Goal: Information Seeking & Learning: Learn about a topic

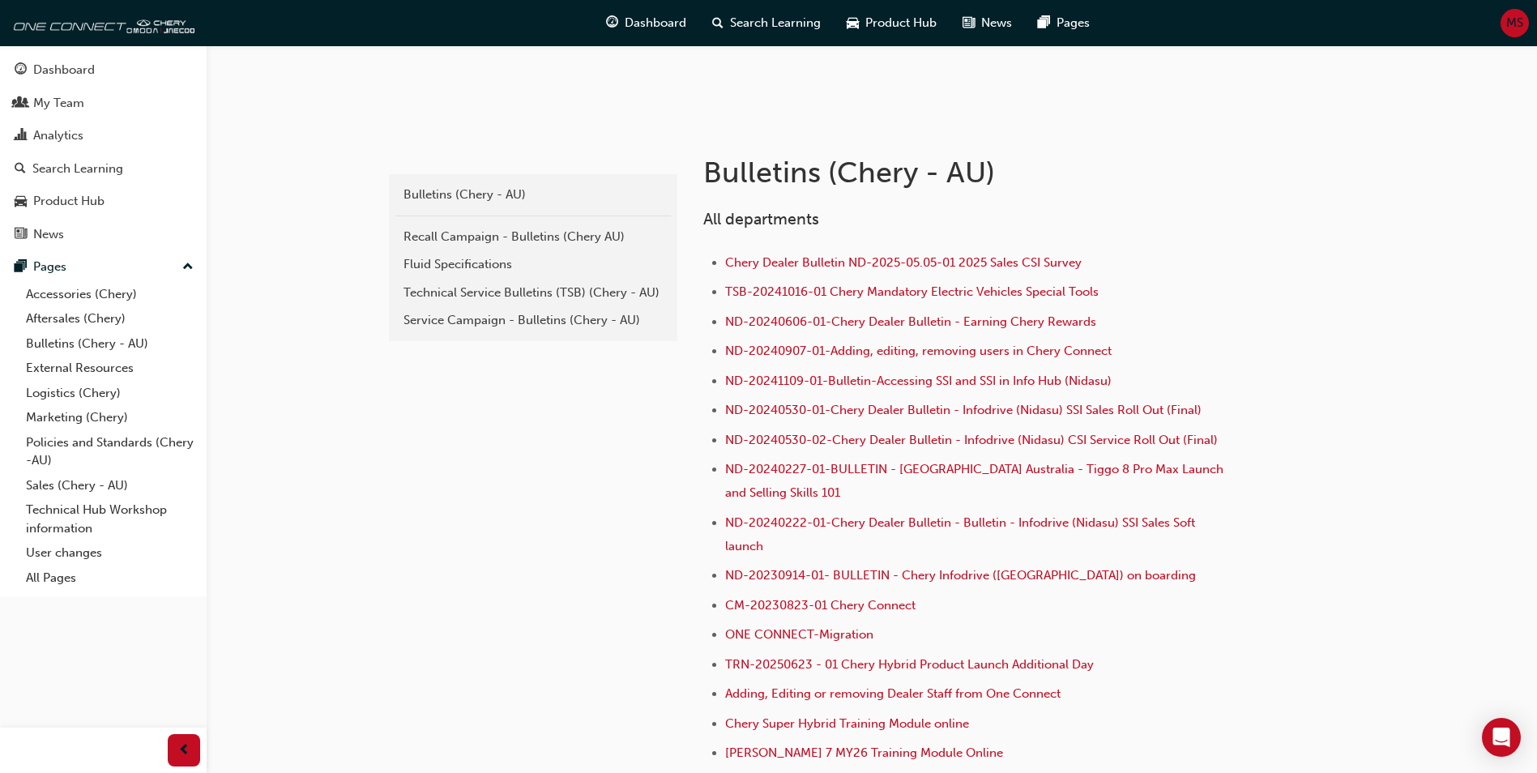
scroll to position [243, 0]
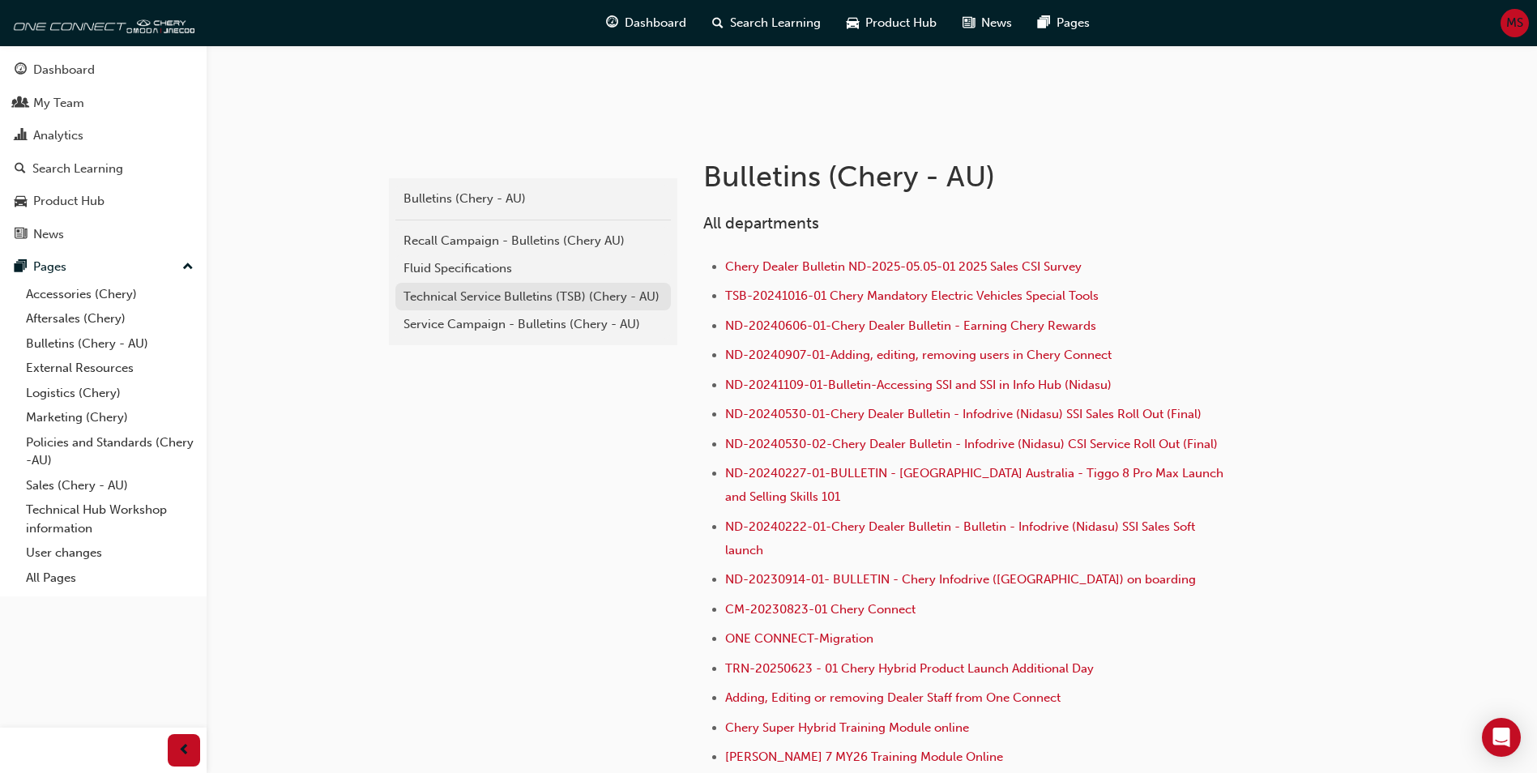
click at [570, 297] on div "Technical Service Bulletins (TSB) (Chery - AU)" at bounding box center [532, 297] width 259 height 19
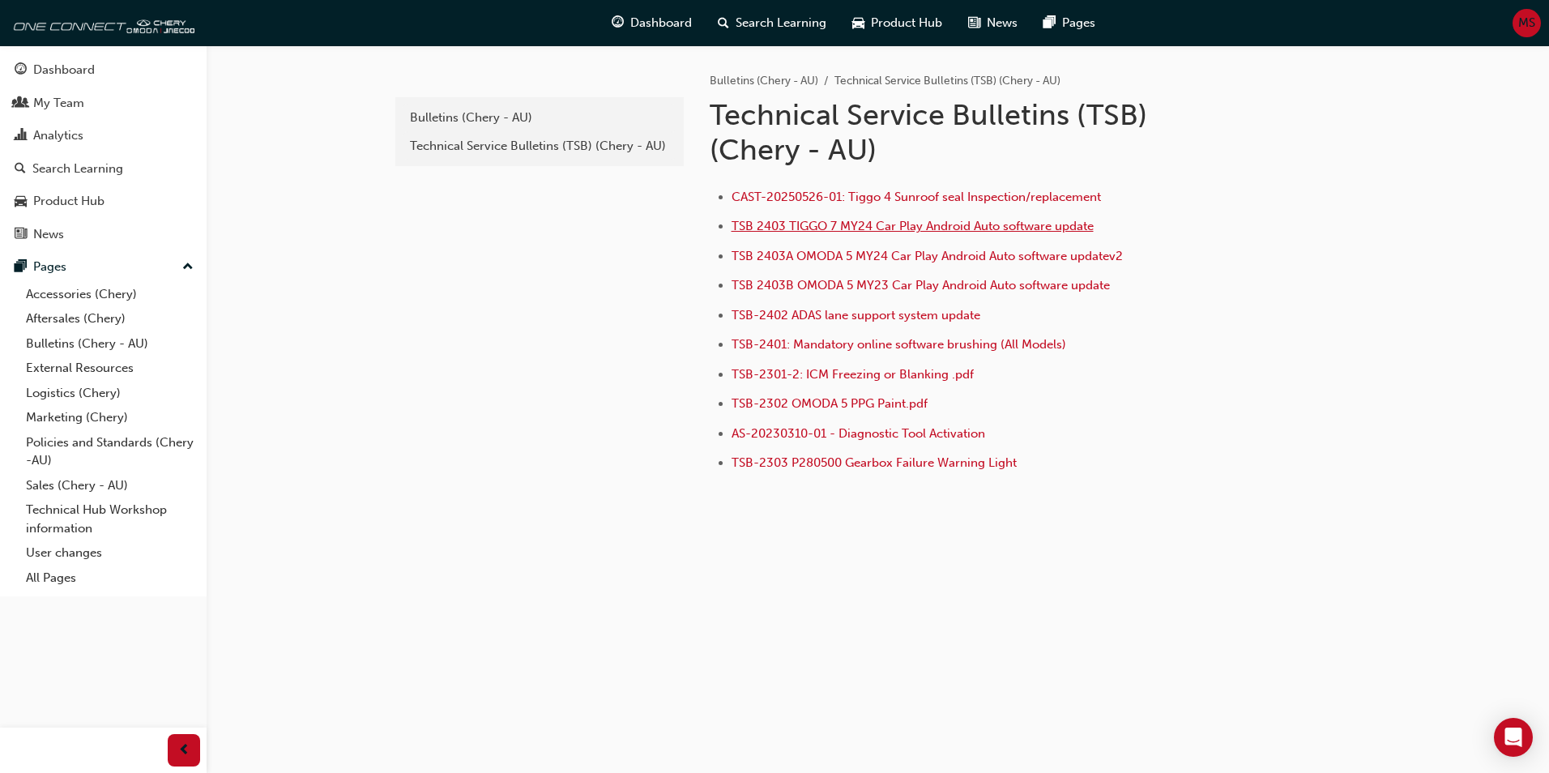
click at [745, 225] on span "TSB 2403 TIGGO 7 MY24 Car Play Android Auto software update" at bounding box center [913, 226] width 362 height 15
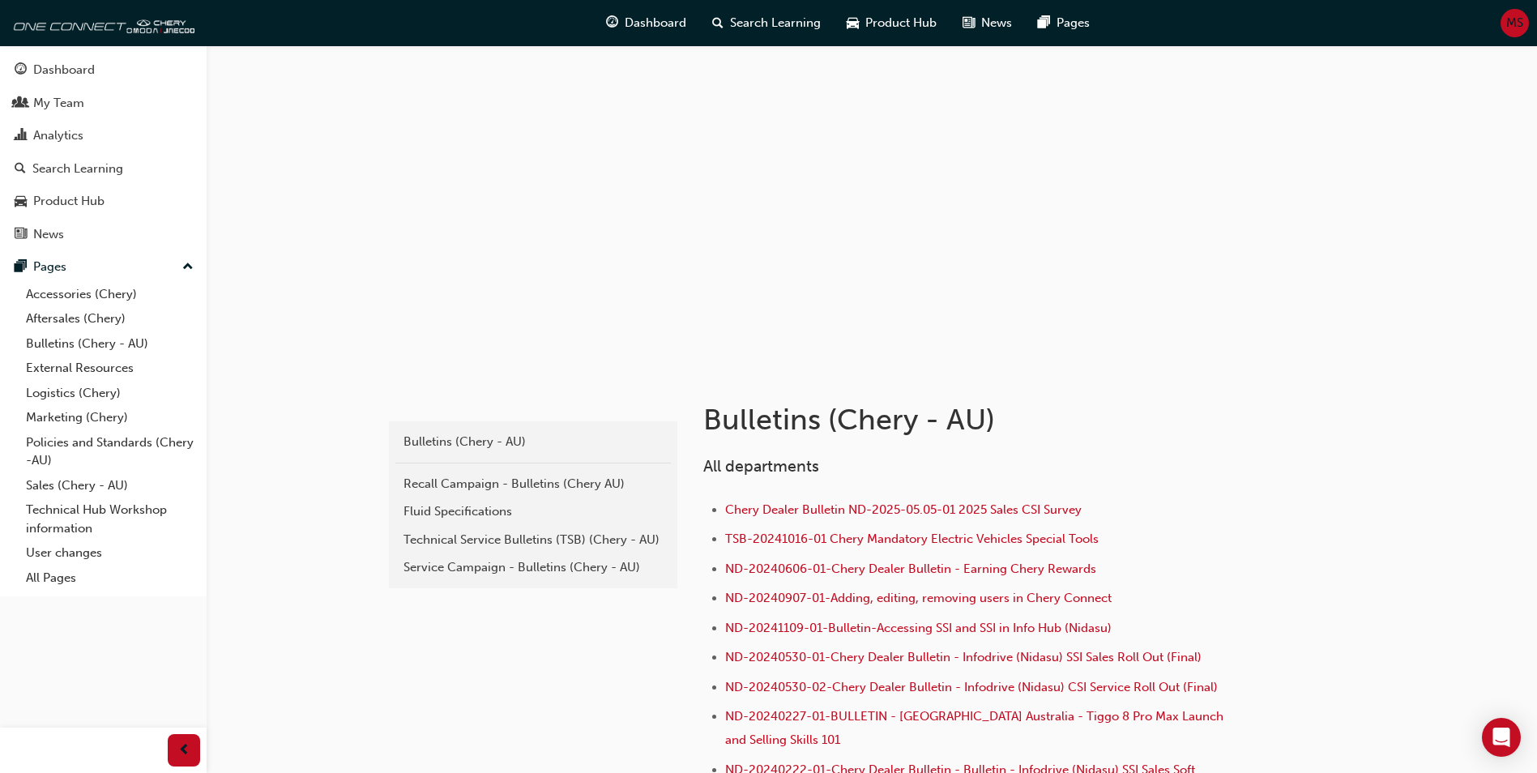
click at [512, 536] on div "Technical Service Bulletins (TSB) (Chery - AU)" at bounding box center [532, 540] width 259 height 19
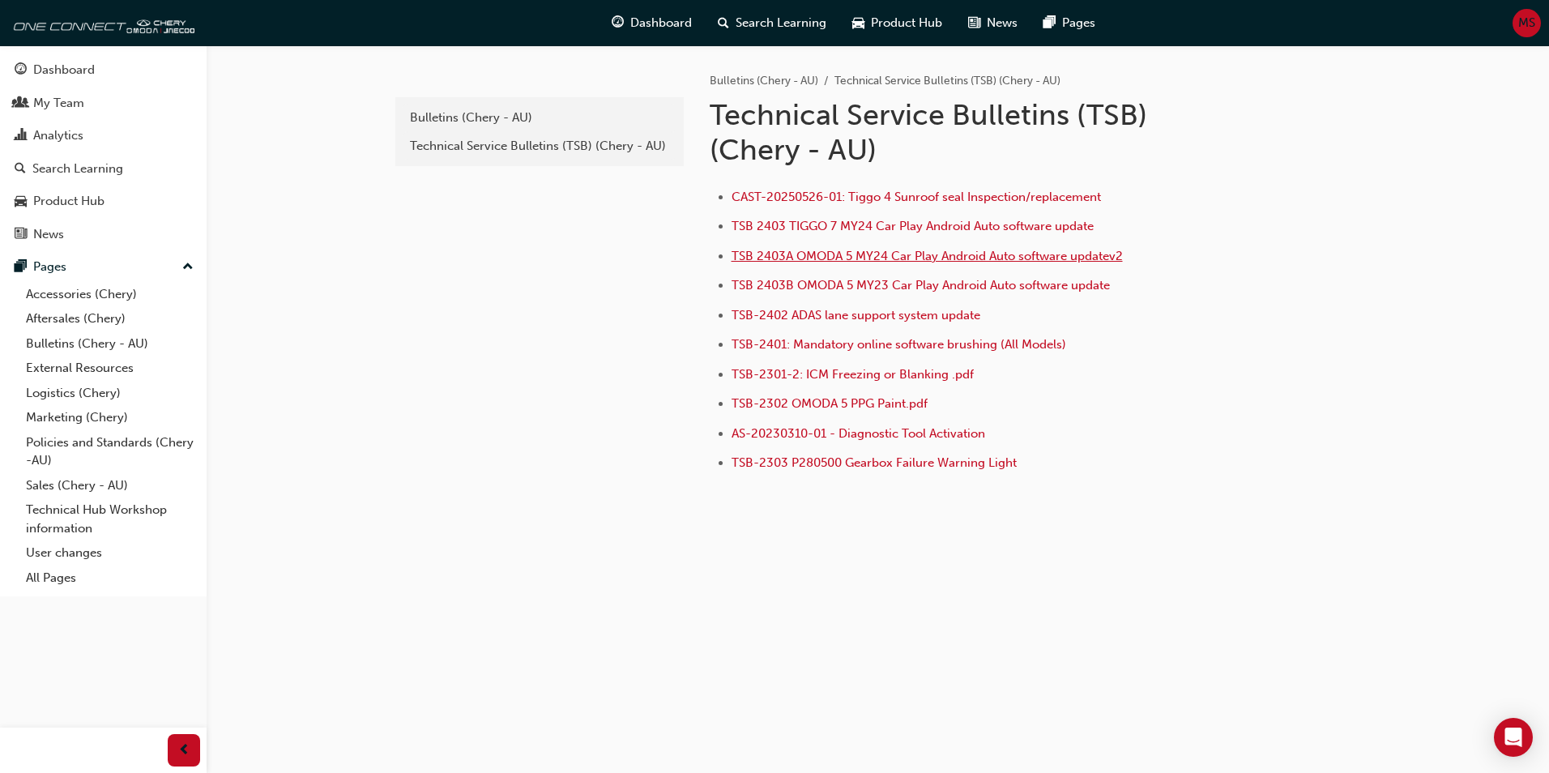
click at [833, 259] on span "TSB 2403A OMODA 5 MY24 Car Play Android Auto software updatev2" at bounding box center [927, 256] width 391 height 15
click at [824, 349] on span "TSB-2401: Mandatory online software brushing (All Models)" at bounding box center [899, 344] width 335 height 15
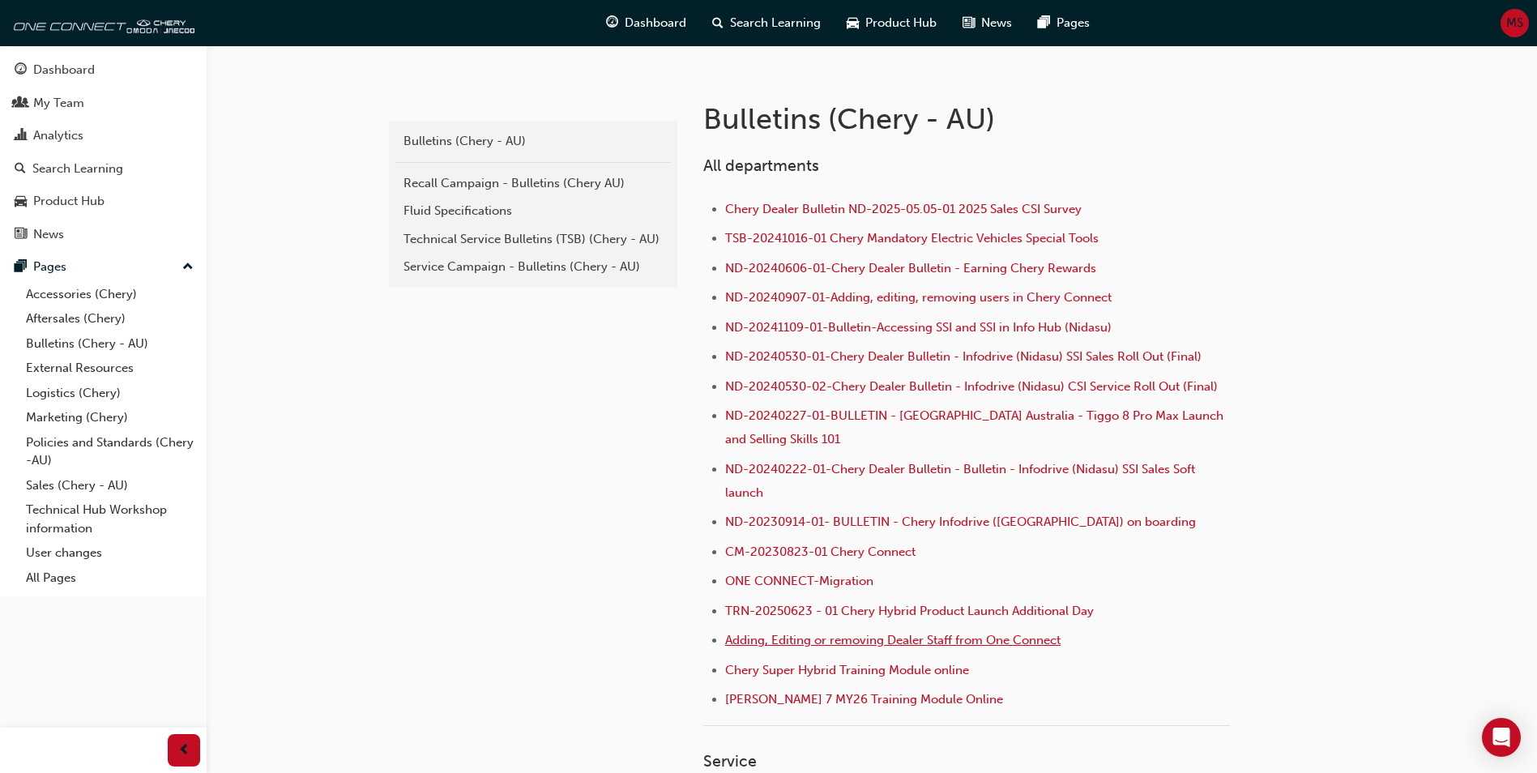
scroll to position [324, 0]
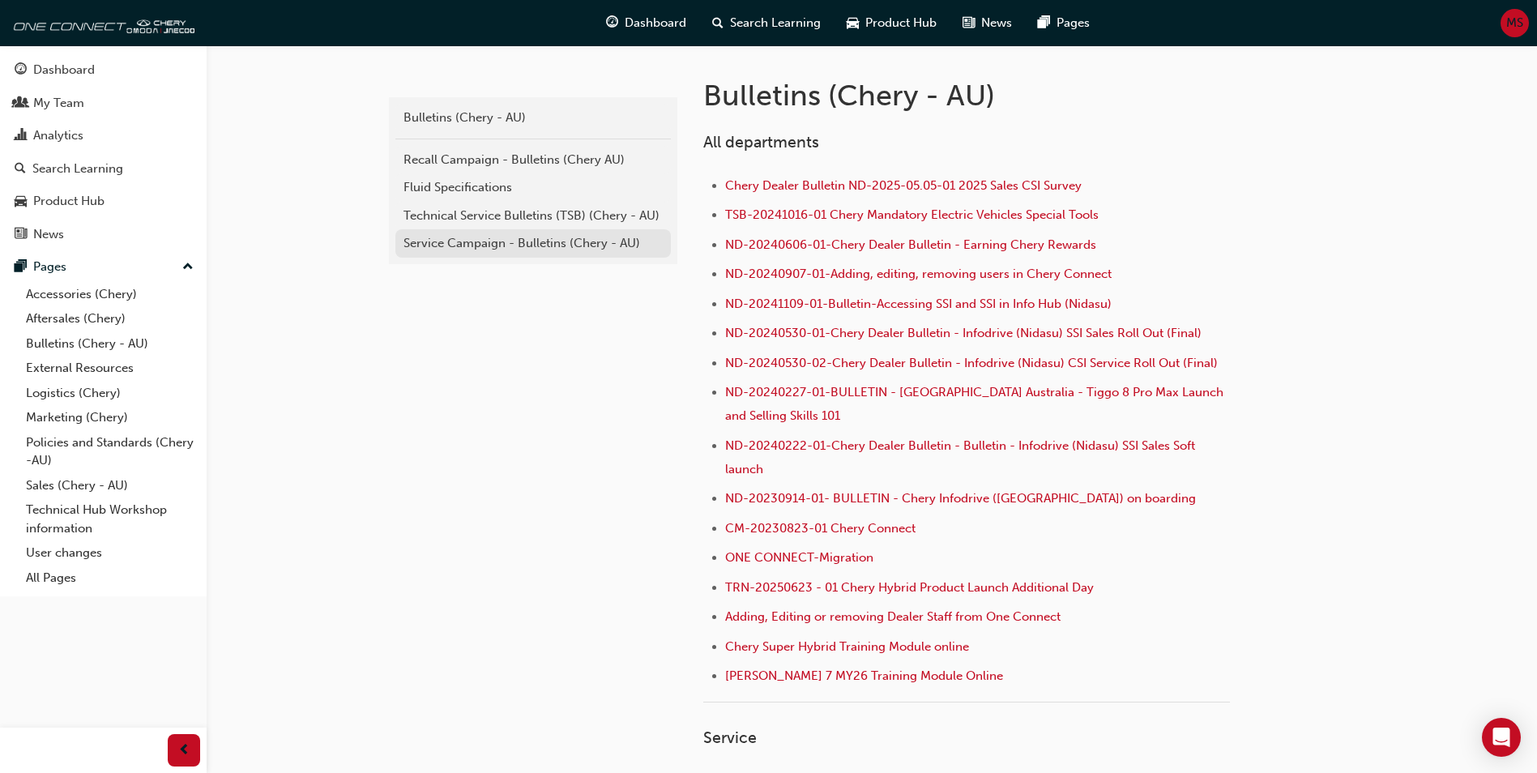
click at [514, 234] on div "Service Campaign - Bulletins (Chery - AU)" at bounding box center [532, 243] width 259 height 19
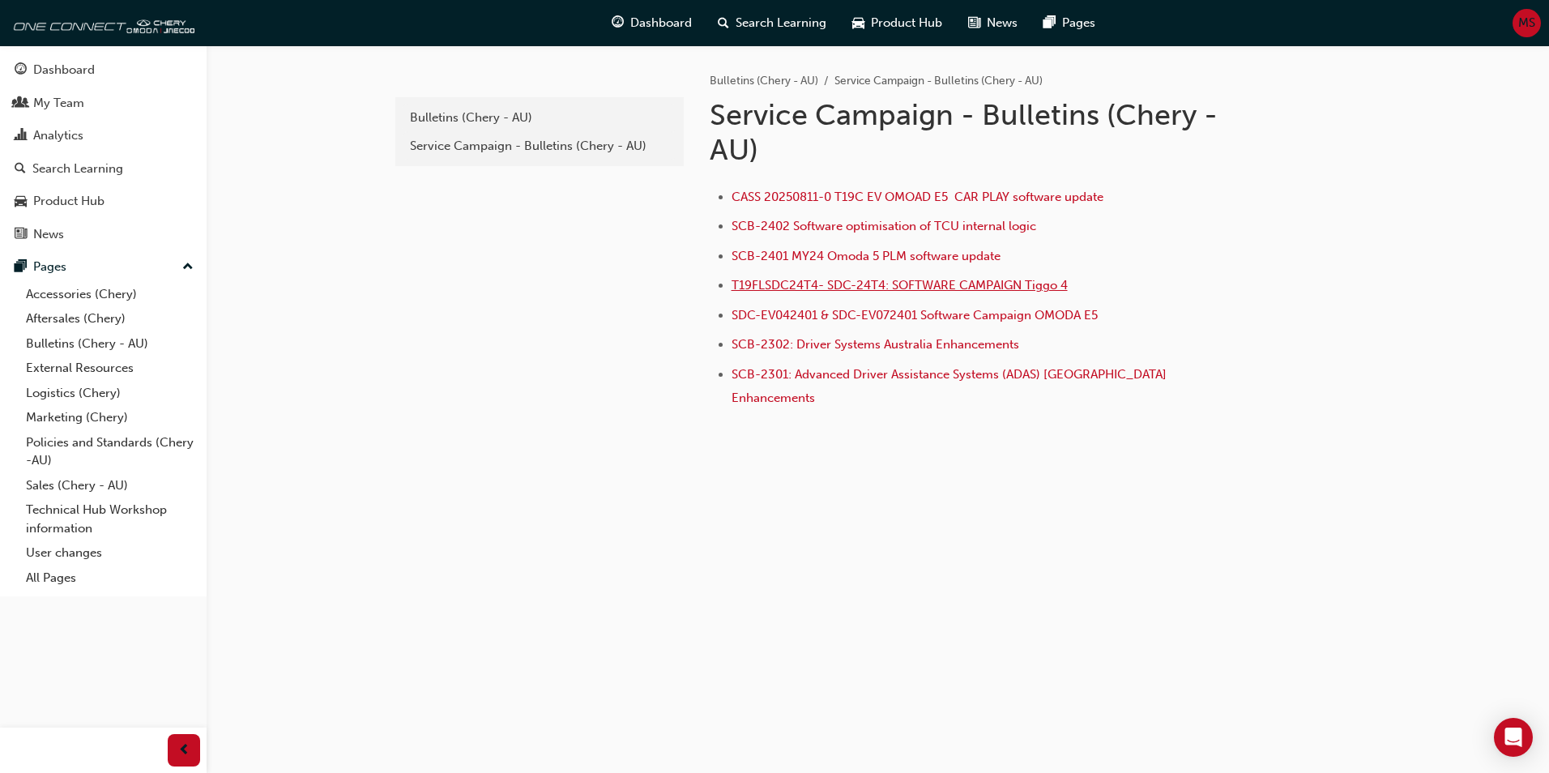
click at [784, 282] on span "T19FLSDC24T4- SDC-24T4: SOFTWARE CAMPAIGN Tiggo 4" at bounding box center [900, 285] width 336 height 15
click at [480, 122] on div "Bulletins (Chery - AU)" at bounding box center [539, 118] width 259 height 19
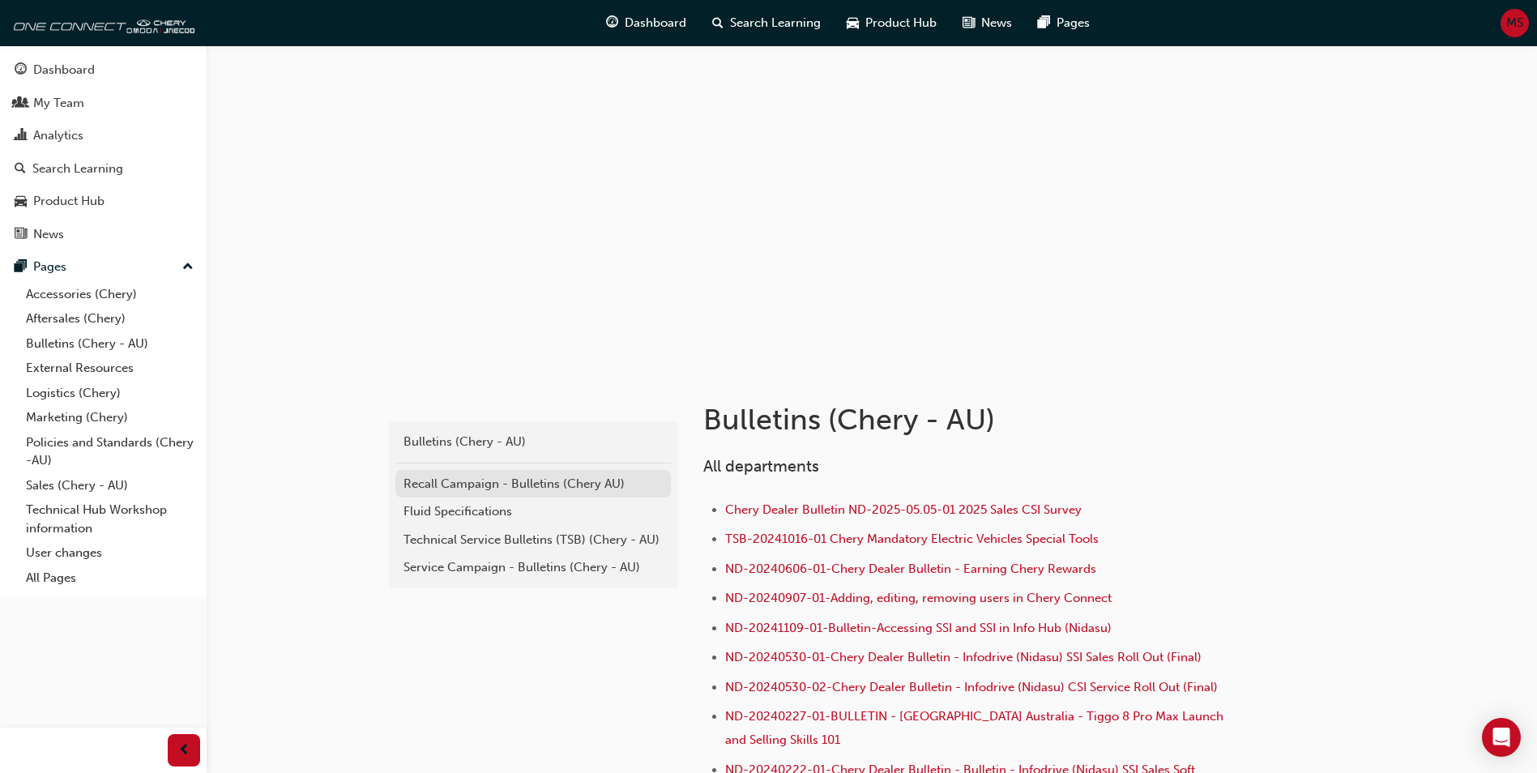
click at [519, 487] on div "Recall Campaign - Bulletins (Chery AU)" at bounding box center [532, 484] width 259 height 19
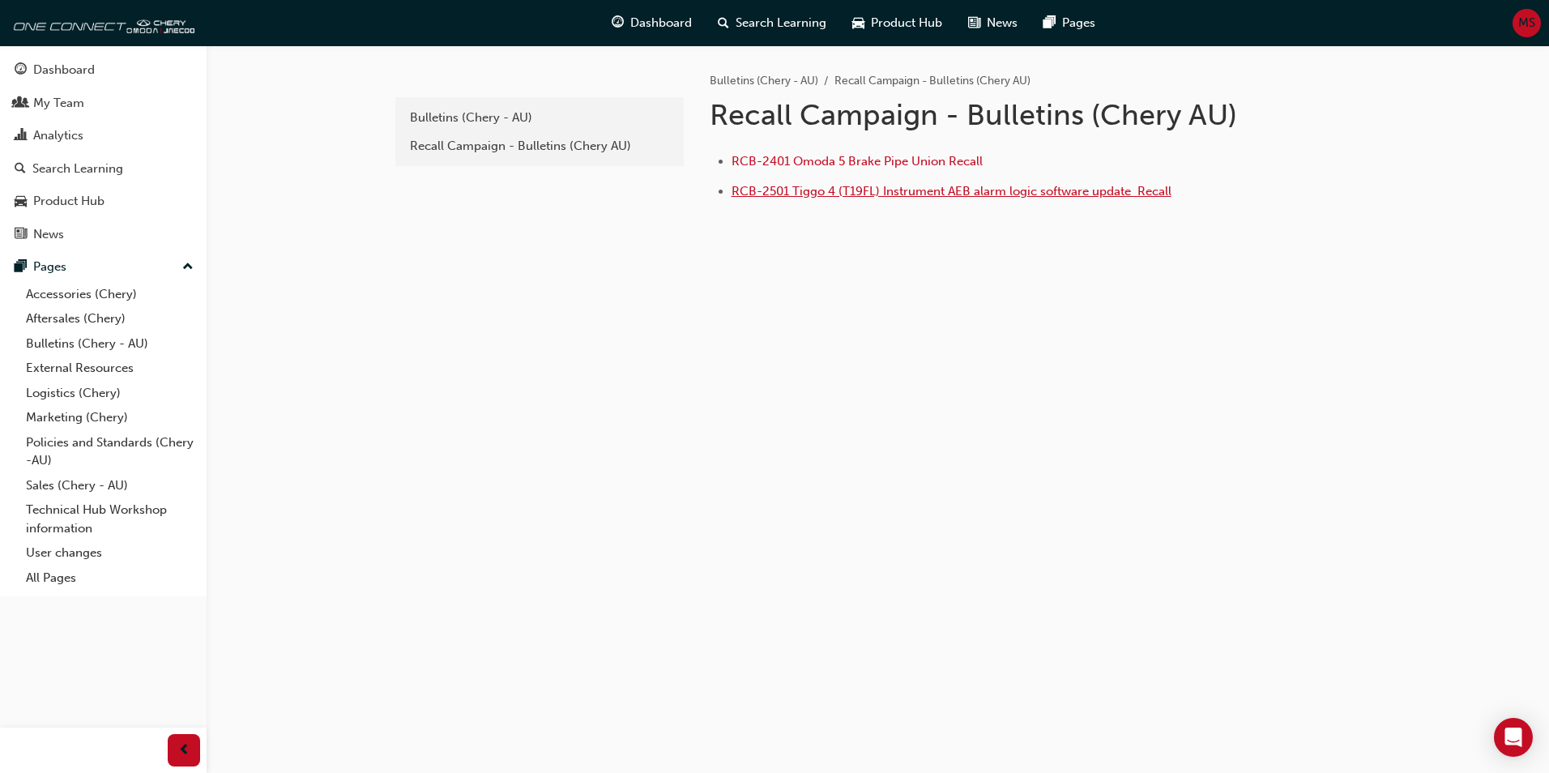
click at [808, 192] on span "RCB-2501 Tiggo 4 (T19FL) Instrument AEB alarm logic software update ﻿ Recall" at bounding box center [952, 191] width 440 height 15
click at [484, 113] on div "Bulletins (Chery - AU)" at bounding box center [539, 118] width 259 height 19
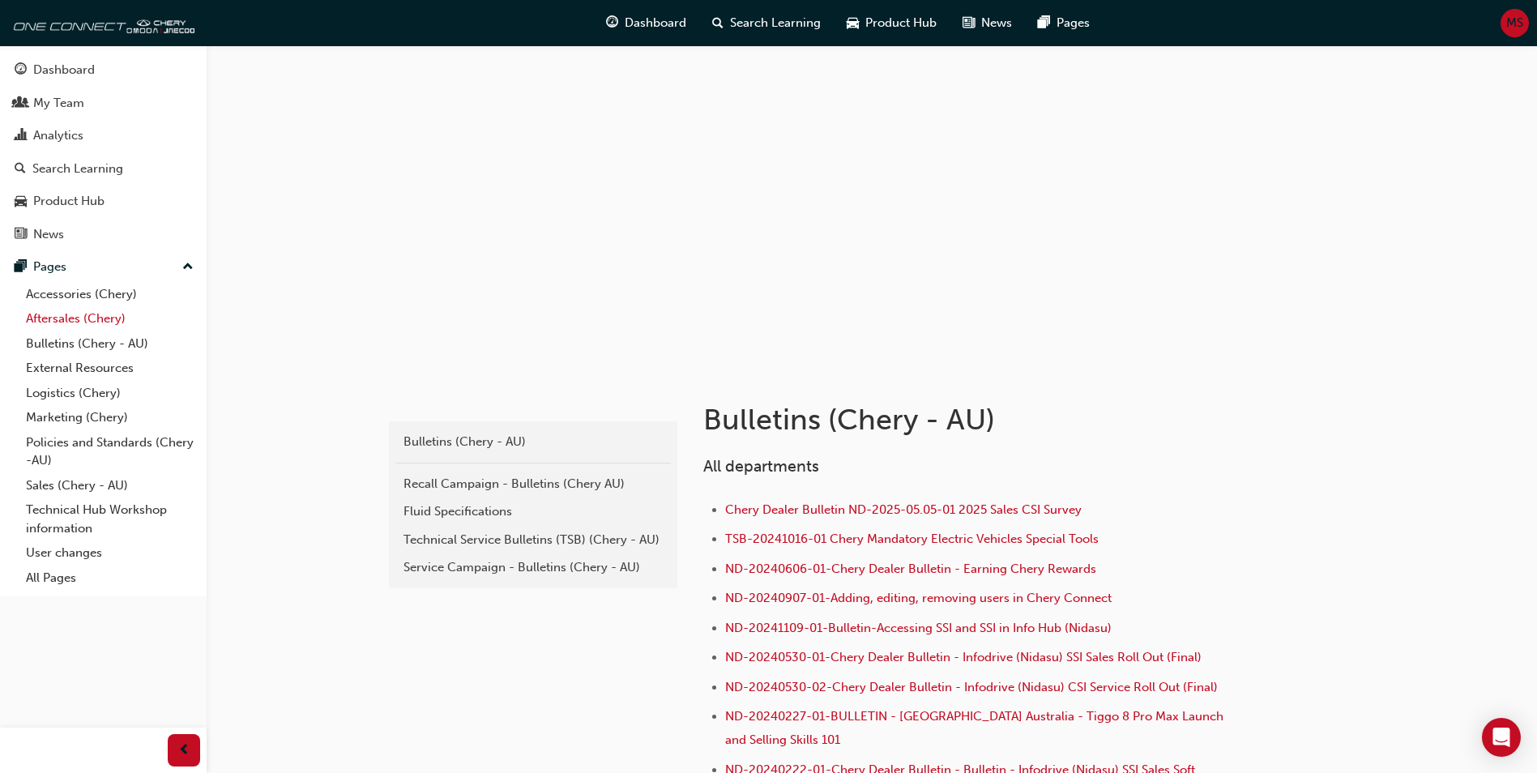
click at [62, 320] on link "Aftersales (Chery)" at bounding box center [109, 318] width 181 height 25
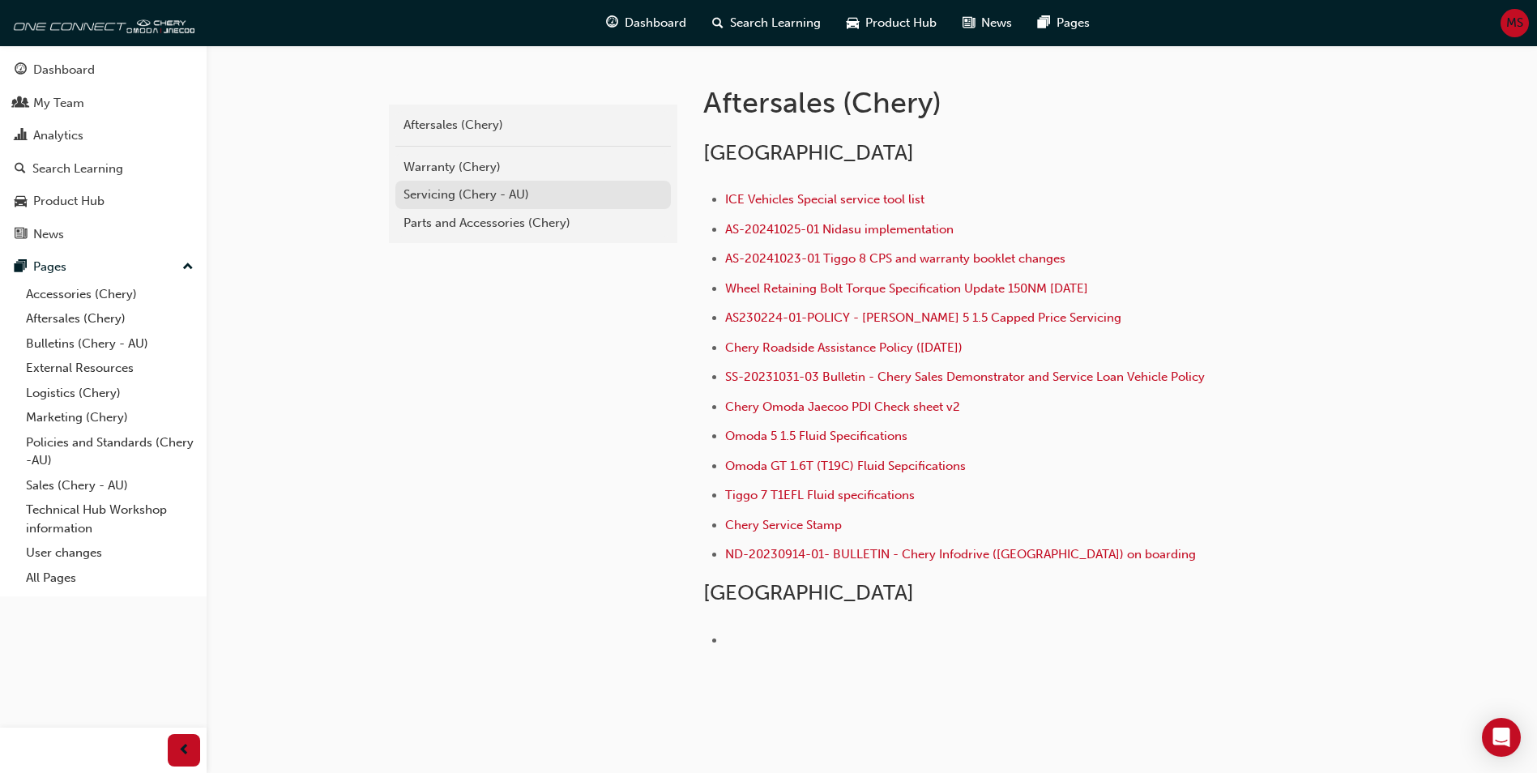
scroll to position [288, 0]
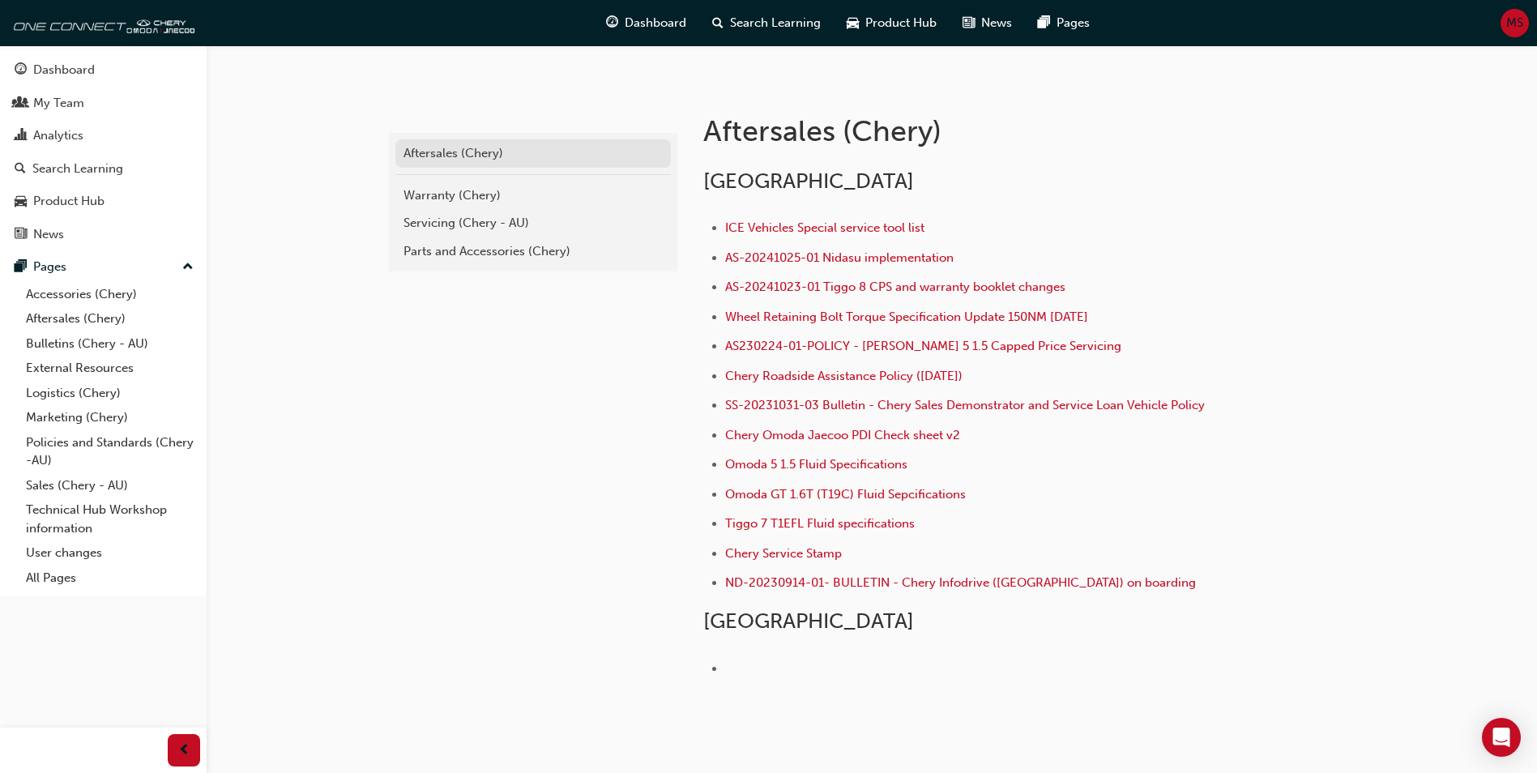
click at [474, 152] on div "Aftersales (Chery)" at bounding box center [532, 153] width 259 height 19
click at [531, 250] on div "Parts and Accessories (Chery)" at bounding box center [532, 251] width 259 height 19
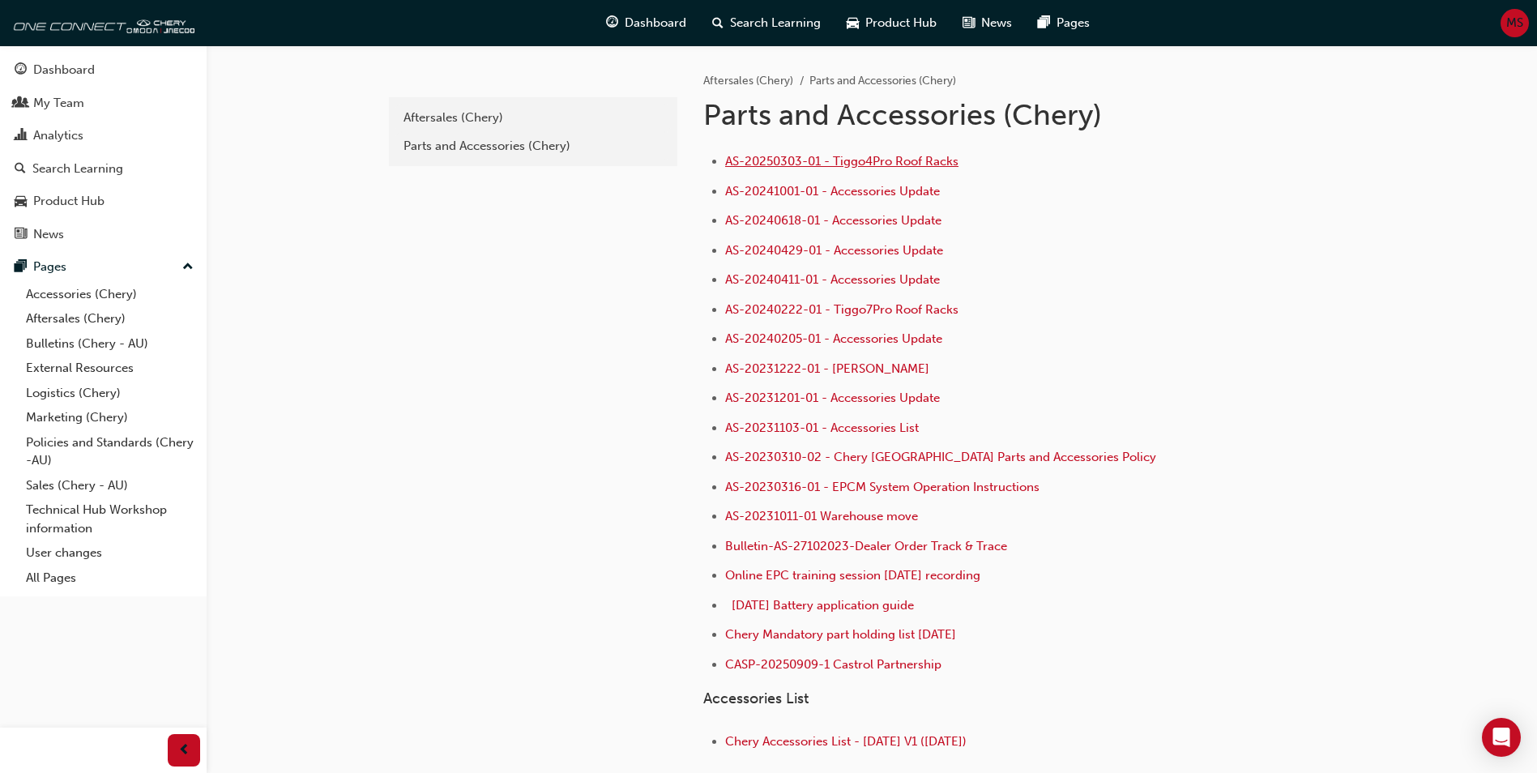
click at [796, 165] on span "AS-20250303-01 - Tiggo4Pro Roof Racks" at bounding box center [841, 161] width 233 height 15
